Goal: Task Accomplishment & Management: Manage account settings

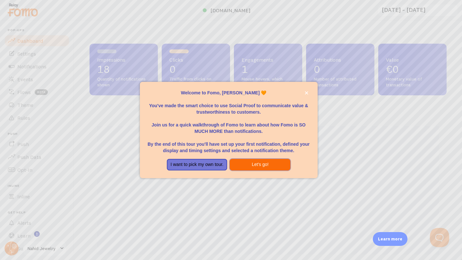
click at [254, 162] on button "Let's go!" at bounding box center [260, 165] width 61 height 12
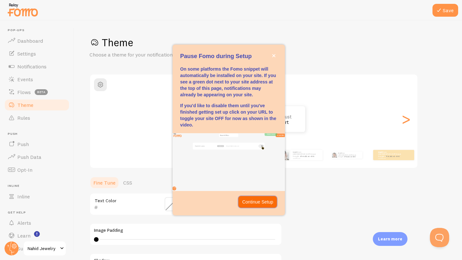
click at [258, 199] on p "Continue Setup" at bounding box center [257, 202] width 31 height 6
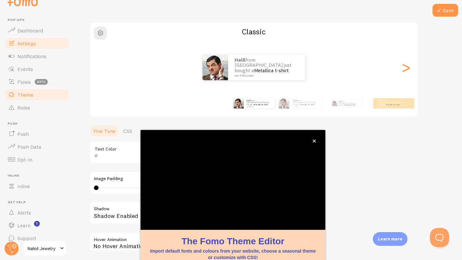
scroll to position [7, 0]
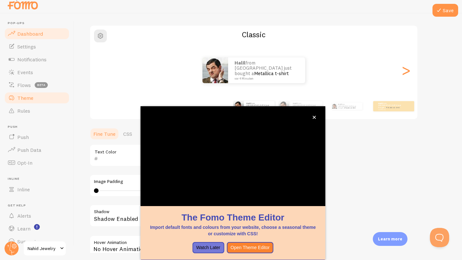
click at [31, 33] on span "Dashboard" at bounding box center [30, 34] width 26 height 6
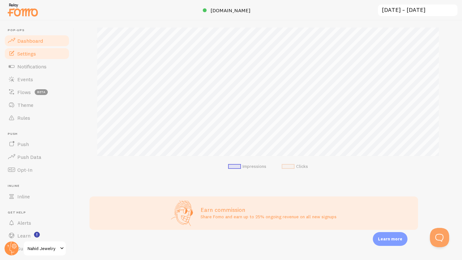
click at [27, 51] on span "Settings" at bounding box center [26, 53] width 19 height 6
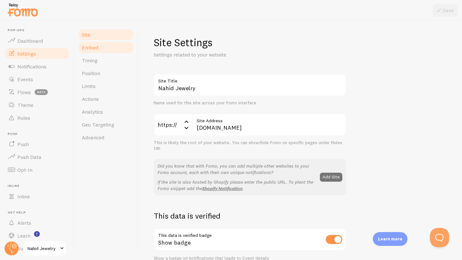
click at [104, 48] on link "Embed" at bounding box center [106, 47] width 56 height 13
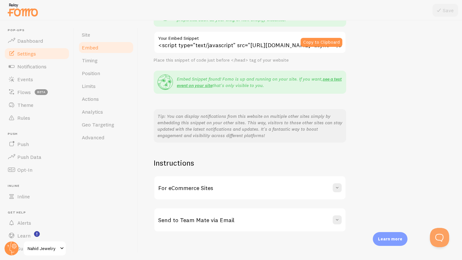
scroll to position [81, 0]
click at [338, 187] on span at bounding box center [337, 188] width 6 height 6
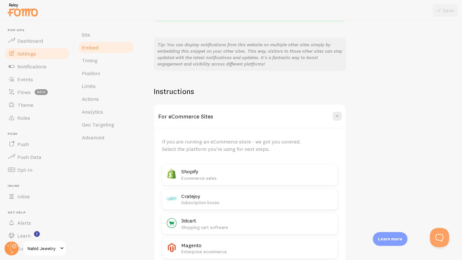
scroll to position [155, 0]
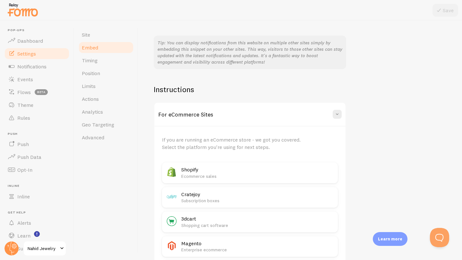
click at [267, 173] on p "Ecommerce sales" at bounding box center [257, 176] width 153 height 6
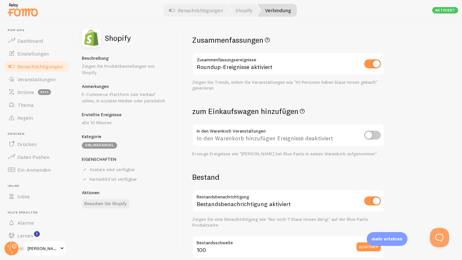
scroll to position [194, 0]
click at [373, 132] on input "checkbox" at bounding box center [372, 134] width 17 height 9
checkbox input "true"
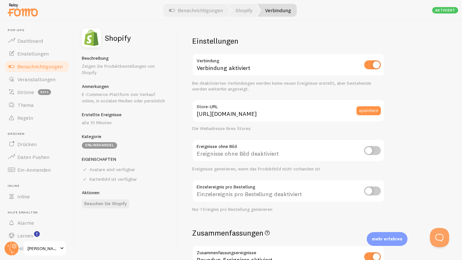
scroll to position [0, 0]
click at [48, 76] on span "Veranstaltungen" at bounding box center [36, 79] width 38 height 6
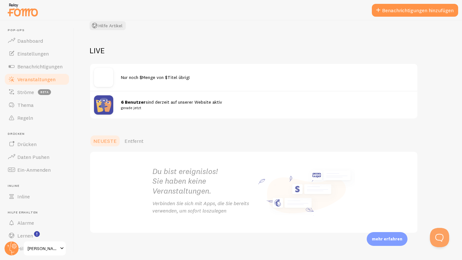
scroll to position [50, 0]
click at [102, 107] on img at bounding box center [103, 104] width 19 height 19
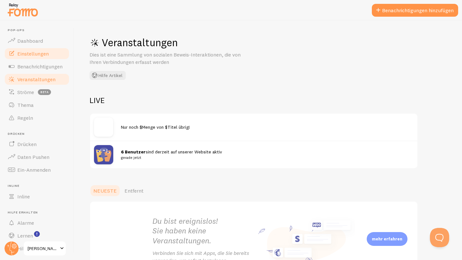
scroll to position [0, 0]
click at [43, 56] on span "Einstellungen" at bounding box center [32, 53] width 31 height 6
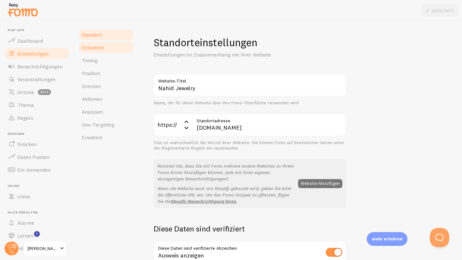
click at [107, 50] on link "Einbetten" at bounding box center [106, 47] width 56 height 13
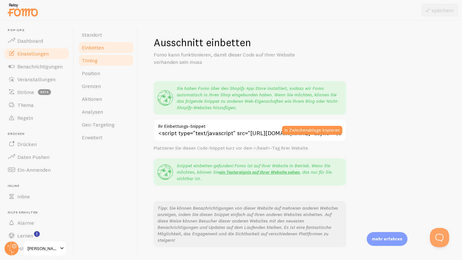
click at [105, 62] on link "Timing" at bounding box center [106, 60] width 56 height 13
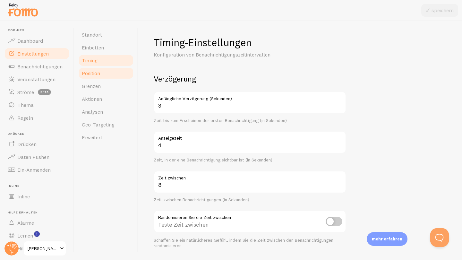
click at [108, 73] on link "Position" at bounding box center [106, 73] width 56 height 13
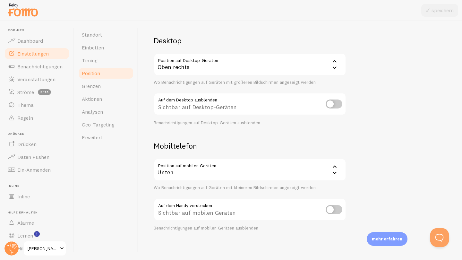
scroll to position [45, 0]
click at [116, 89] on link "Grenzen" at bounding box center [106, 86] width 56 height 13
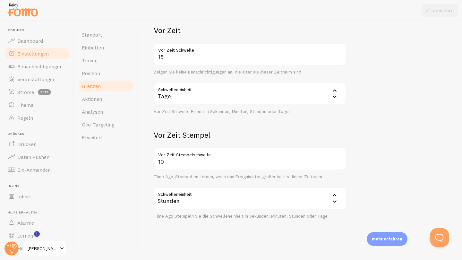
scroll to position [159, 0]
click at [107, 98] on link "Aktionen" at bounding box center [106, 98] width 56 height 13
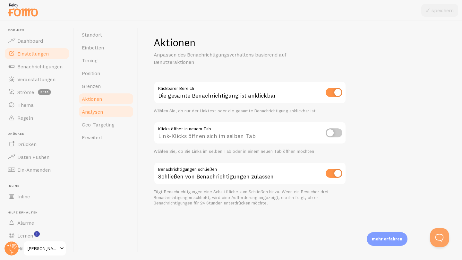
click at [116, 112] on link "Analysen" at bounding box center [106, 111] width 56 height 13
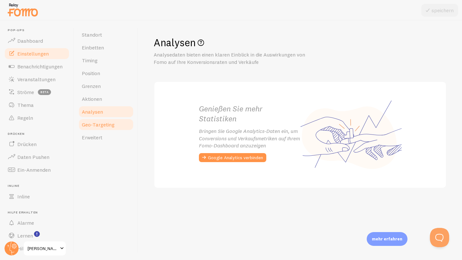
click at [113, 127] on span "Geo-Targeting" at bounding box center [98, 124] width 33 height 6
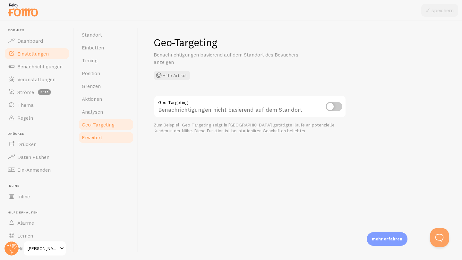
click at [101, 138] on span "Erweitert" at bounding box center [92, 137] width 21 height 6
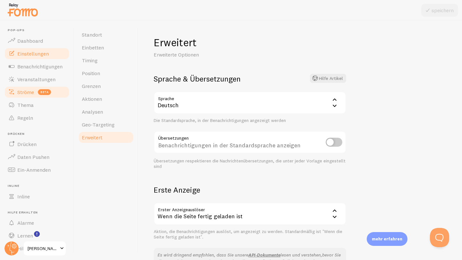
click at [35, 89] on link "Ströme BETA" at bounding box center [37, 92] width 66 height 13
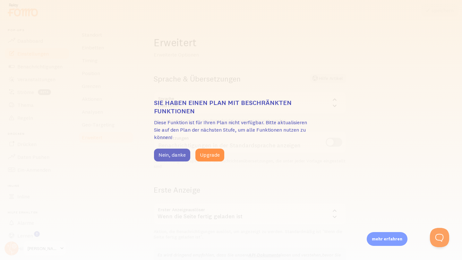
click at [166, 158] on button "Nein, danke" at bounding box center [172, 155] width 36 height 13
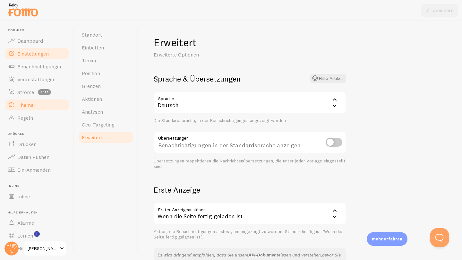
click at [45, 101] on link "Thema" at bounding box center [37, 105] width 66 height 13
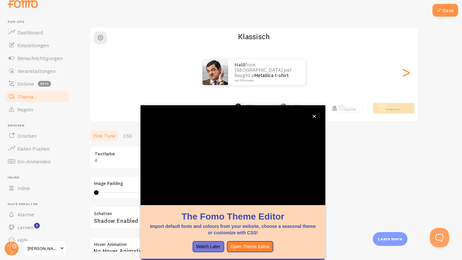
scroll to position [42, 0]
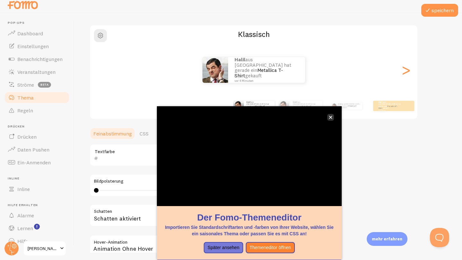
click at [331, 119] on button "Schließen," at bounding box center [331, 117] width 7 height 7
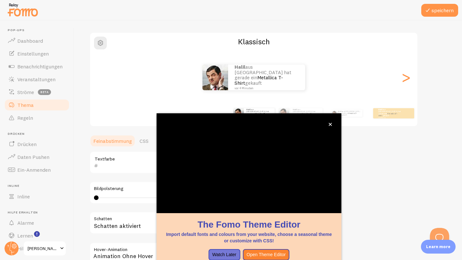
scroll to position [7, 0]
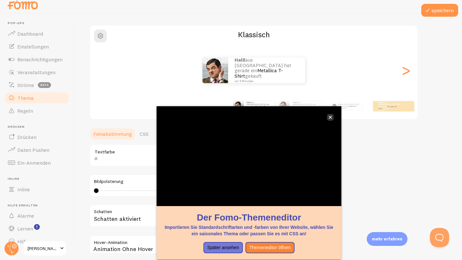
click at [332, 118] on icon "Schließen," at bounding box center [331, 118] width 4 height 4
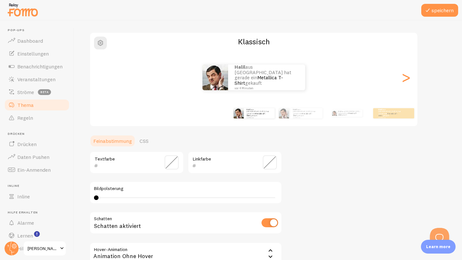
scroll to position [0, 0]
click at [406, 78] on div ">" at bounding box center [406, 77] width 8 height 46
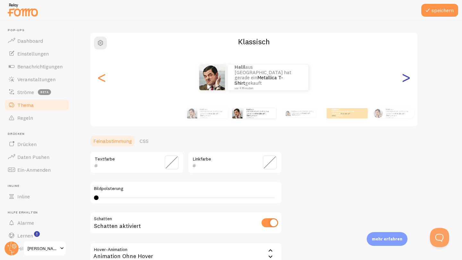
click at [406, 78] on div ">" at bounding box center [406, 77] width 8 height 46
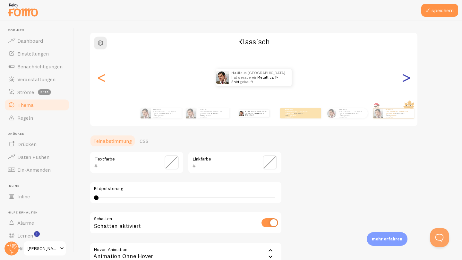
click at [406, 78] on div ">" at bounding box center [406, 77] width 8 height 46
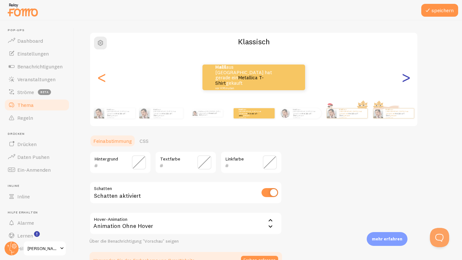
click at [406, 78] on div ">" at bounding box center [406, 77] width 8 height 46
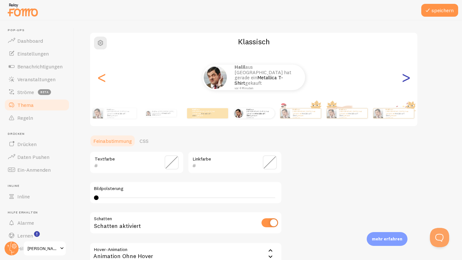
click at [406, 78] on div ">" at bounding box center [406, 77] width 8 height 46
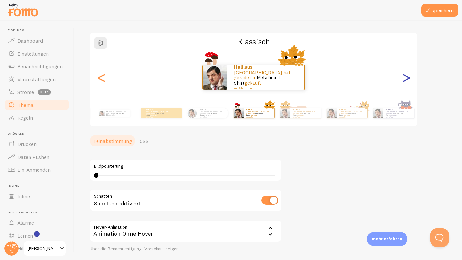
type input "0"
click at [406, 78] on div ">" at bounding box center [406, 77] width 8 height 46
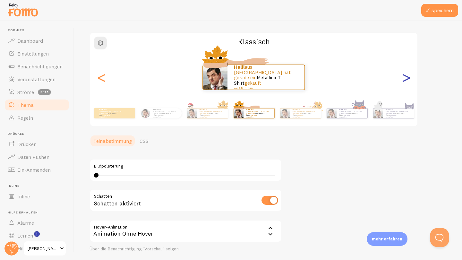
click at [406, 78] on div ">" at bounding box center [406, 77] width 8 height 46
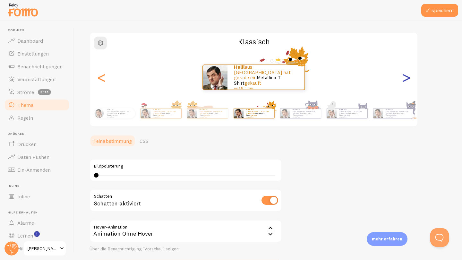
click at [406, 78] on div ">" at bounding box center [406, 77] width 8 height 46
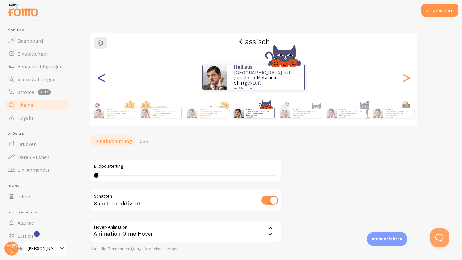
click at [104, 79] on div "<" at bounding box center [102, 77] width 8 height 46
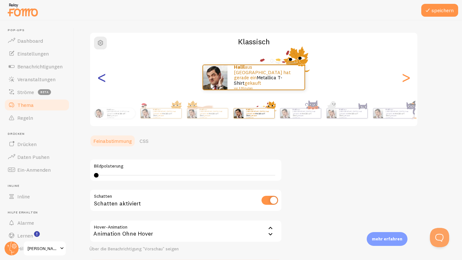
click at [104, 79] on div "<" at bounding box center [102, 77] width 8 height 46
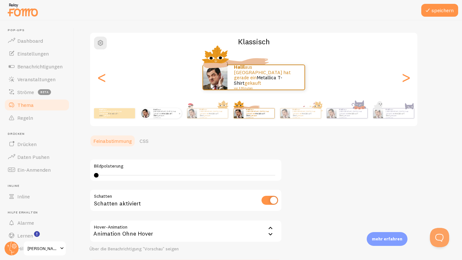
click at [150, 112] on img at bounding box center [145, 113] width 9 height 9
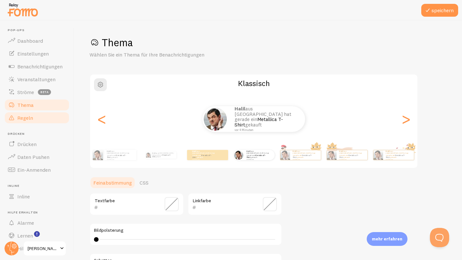
click at [45, 120] on link "Regeln" at bounding box center [37, 117] width 66 height 13
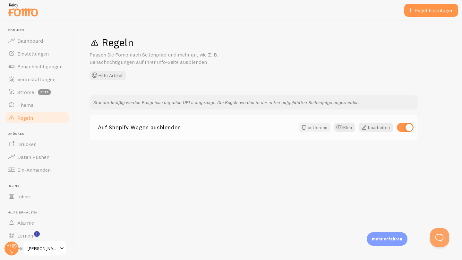
click at [307, 127] on span at bounding box center [304, 128] width 8 height 8
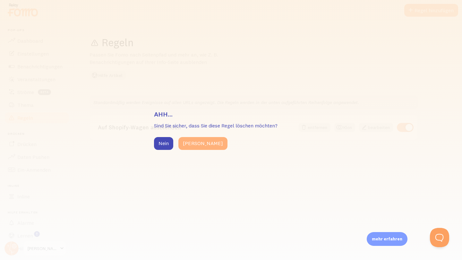
click at [186, 142] on button "[PERSON_NAME]" at bounding box center [203, 143] width 49 height 13
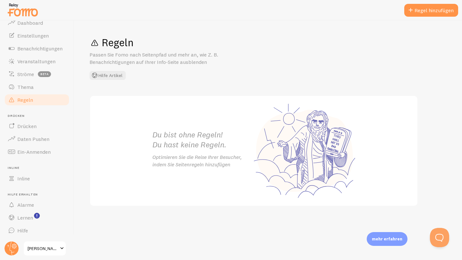
scroll to position [17, 0]
click at [50, 248] on span "[PERSON_NAME]" at bounding box center [43, 249] width 31 height 8
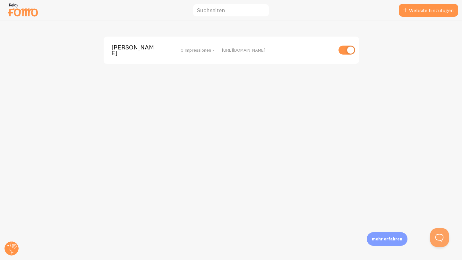
click at [350, 48] on input "checkbox" at bounding box center [347, 50] width 17 height 9
checkbox input "false"
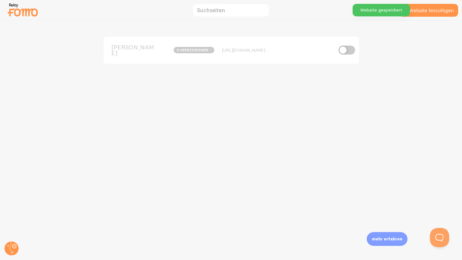
click at [17, 12] on img at bounding box center [23, 10] width 32 height 16
click at [28, 12] on img at bounding box center [23, 10] width 32 height 16
click at [11, 250] on circle at bounding box center [11, 248] width 14 height 14
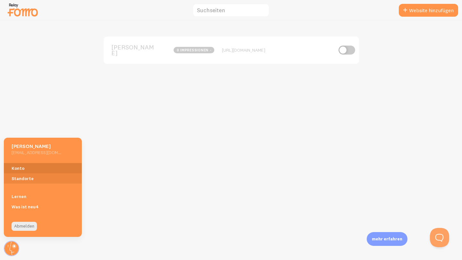
click at [25, 171] on link "Konto" at bounding box center [43, 168] width 78 height 10
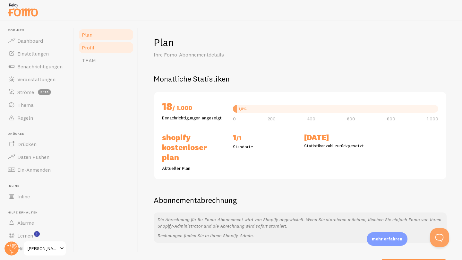
click at [107, 49] on link "Profil" at bounding box center [106, 47] width 56 height 13
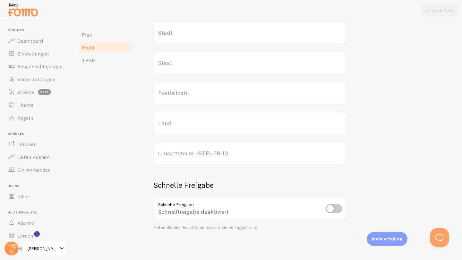
scroll to position [288, 0]
click at [102, 61] on link "TEAM" at bounding box center [106, 60] width 56 height 13
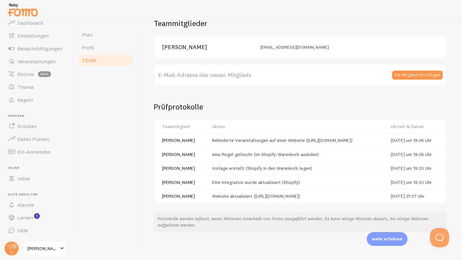
scroll to position [17, 0]
click at [56, 246] on span "[PERSON_NAME]" at bounding box center [43, 249] width 31 height 8
